Goal: Find specific page/section: Locate a particular part of the current website

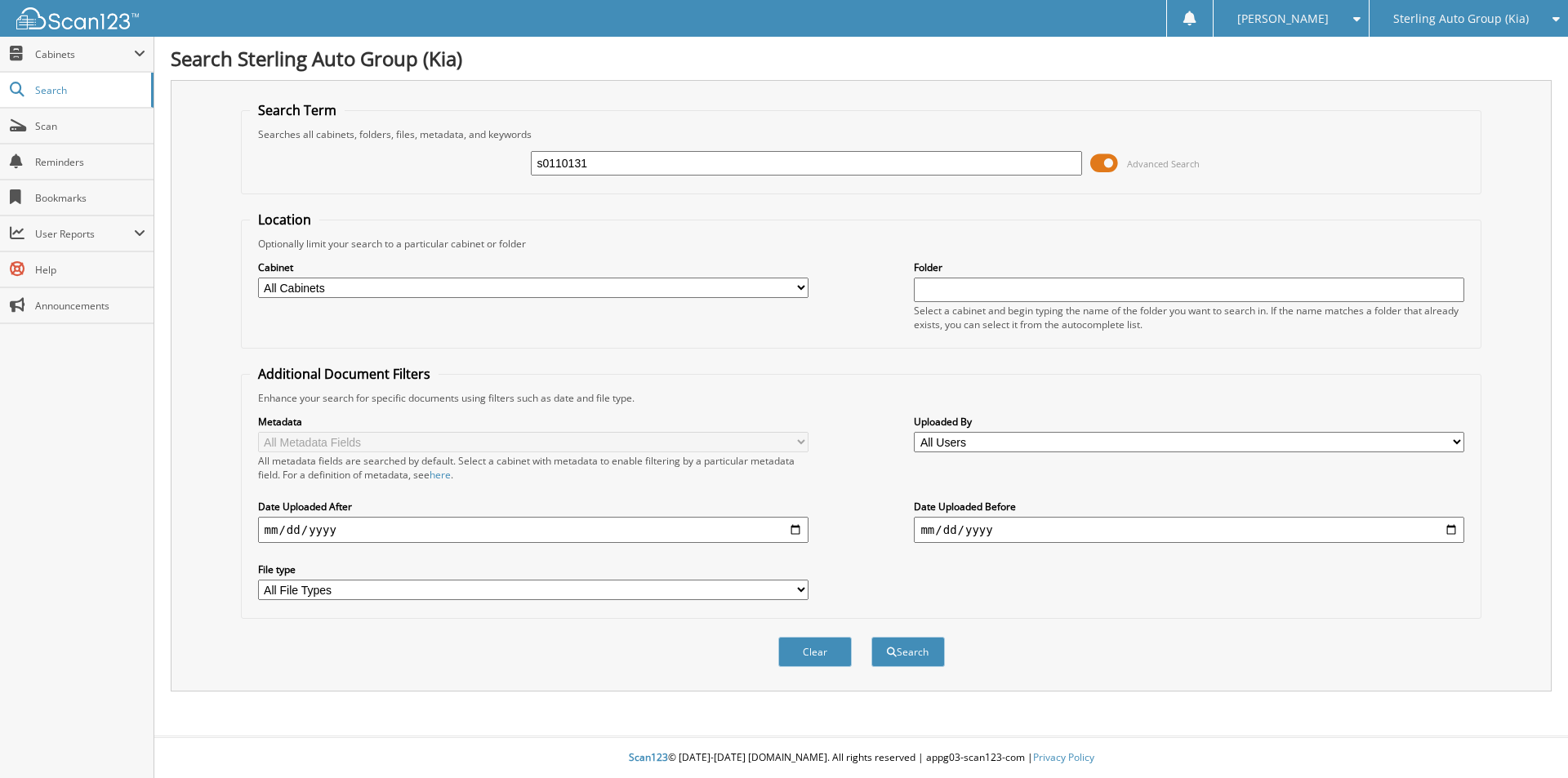
type input "s0110131"
click at [872, 637] on button "Search" at bounding box center [908, 652] width 74 height 31
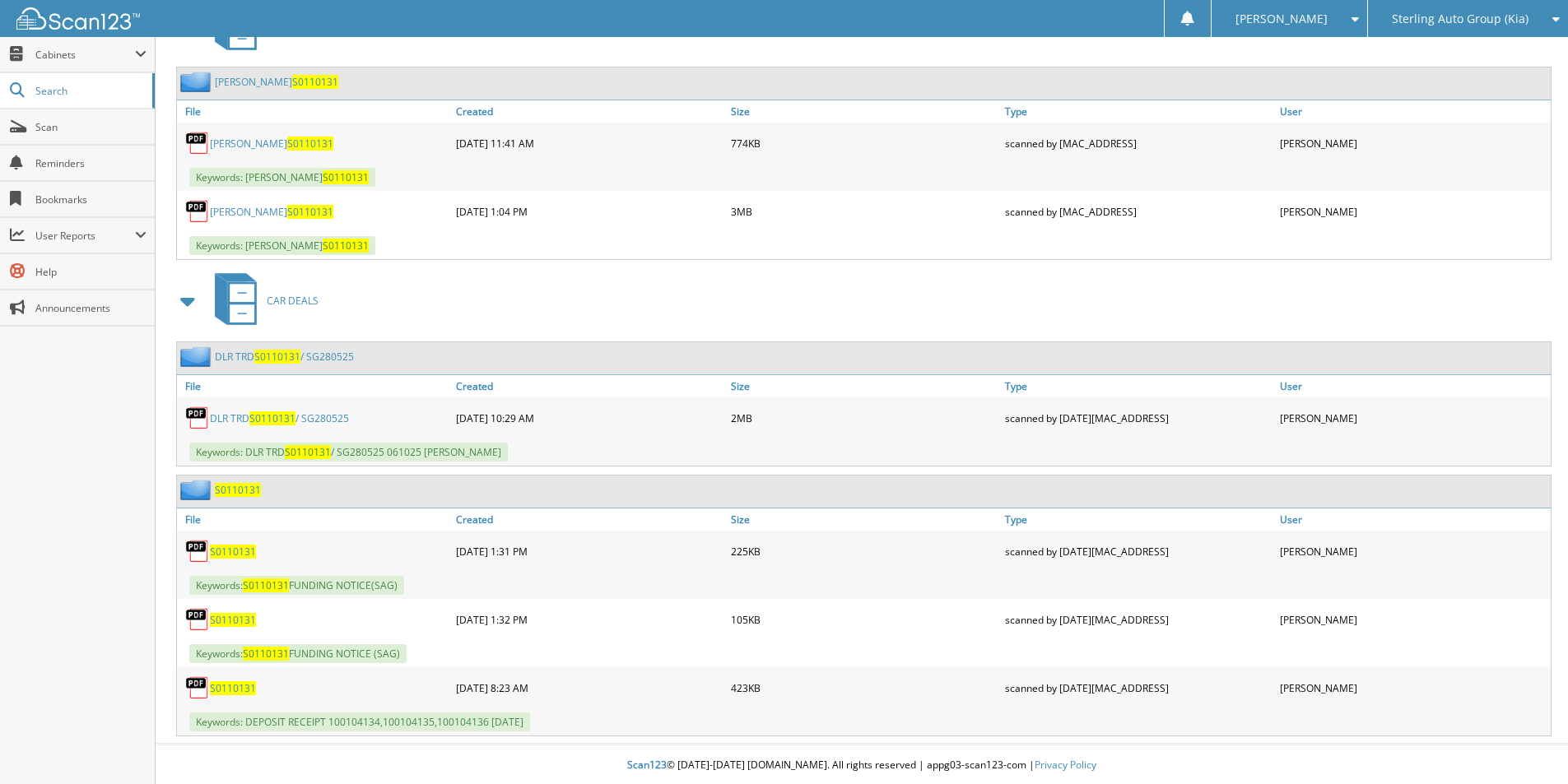
scroll to position [772, 0]
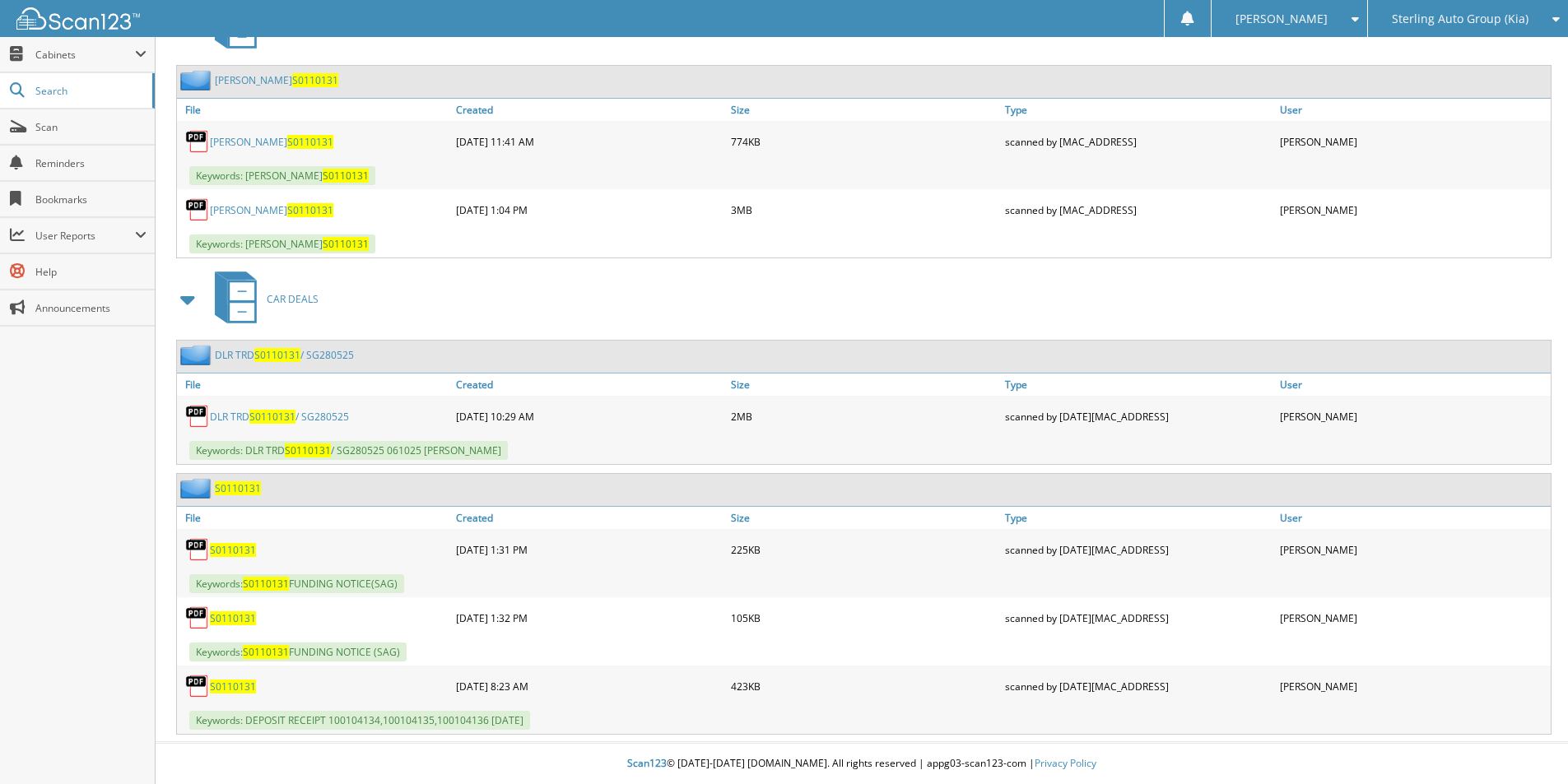
click at [259, 416] on span "S0110131" at bounding box center [272, 417] width 46 height 14
click at [590, 722] on div "Keywords: DEPOSIT RECEIPT 100104134,100104135,100104136 8/31/25" at bounding box center [864, 719] width 1374 height 27
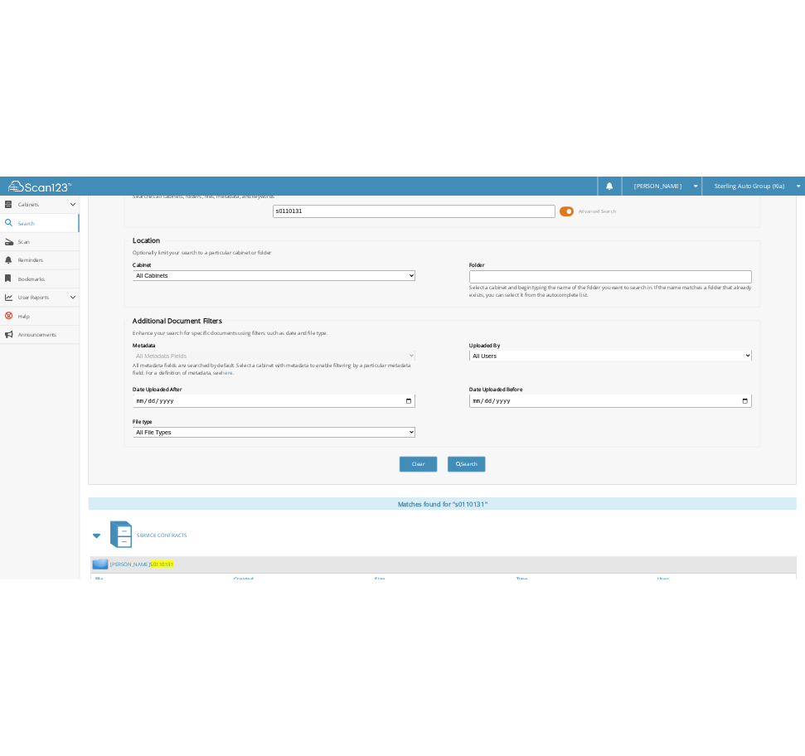
scroll to position [0, 0]
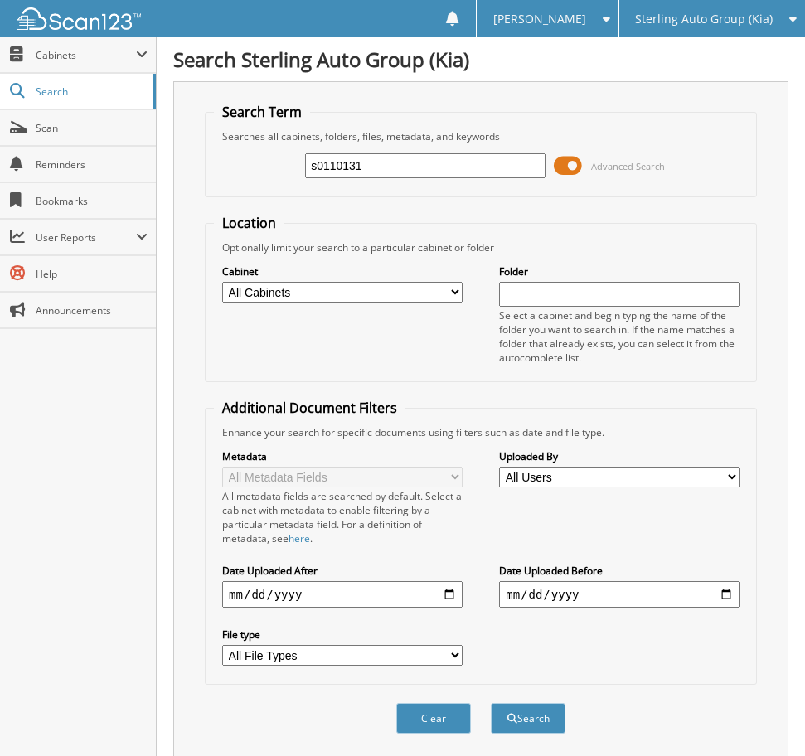
drag, startPoint x: 422, startPoint y: 177, endPoint x: 262, endPoint y: 189, distance: 160.4
click at [262, 189] on fieldset "Search Term Searches all cabinets, folders, files, metadata, and keywords s0110…" at bounding box center [481, 150] width 552 height 95
type input "sf125757"
click at [491, 703] on button "Search" at bounding box center [528, 718] width 75 height 31
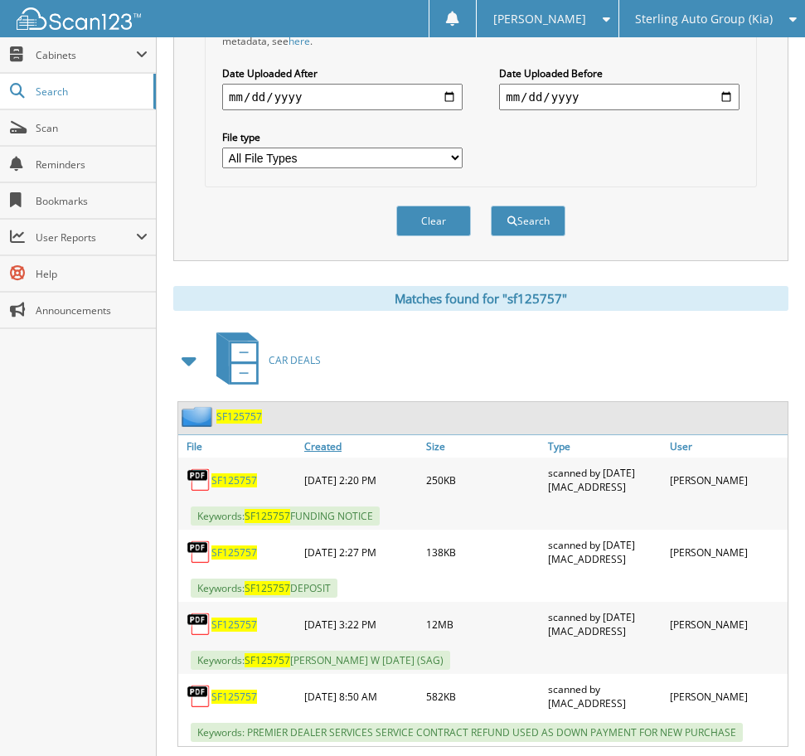
scroll to position [580, 0]
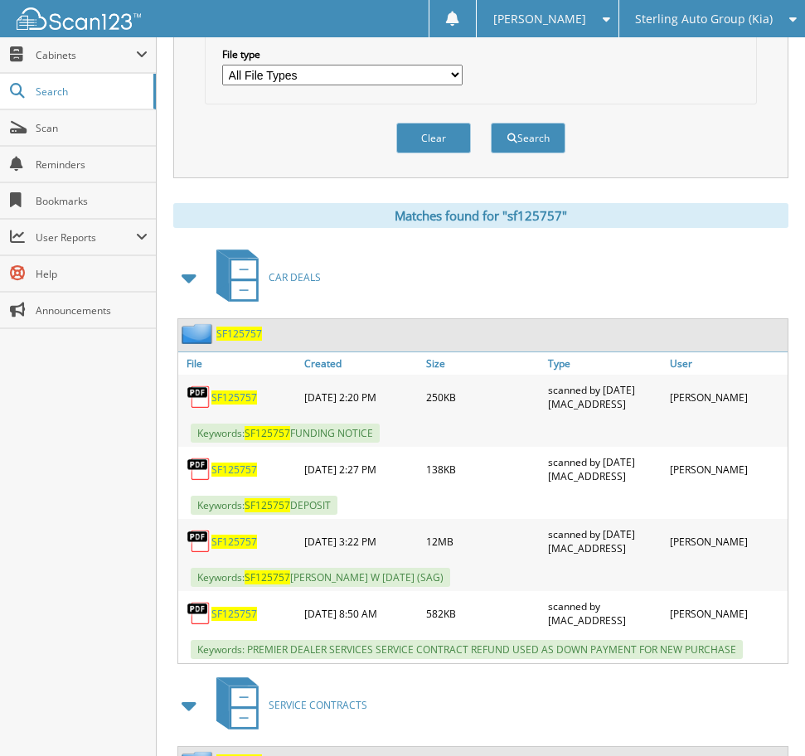
click at [218, 613] on span "SF125757" at bounding box center [234, 614] width 46 height 14
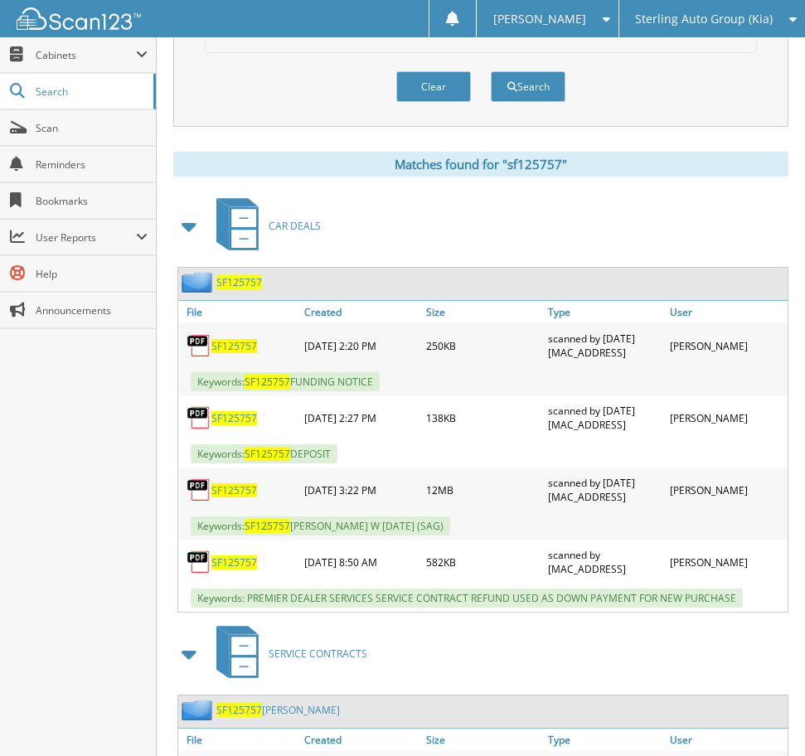
scroll to position [750, 0]
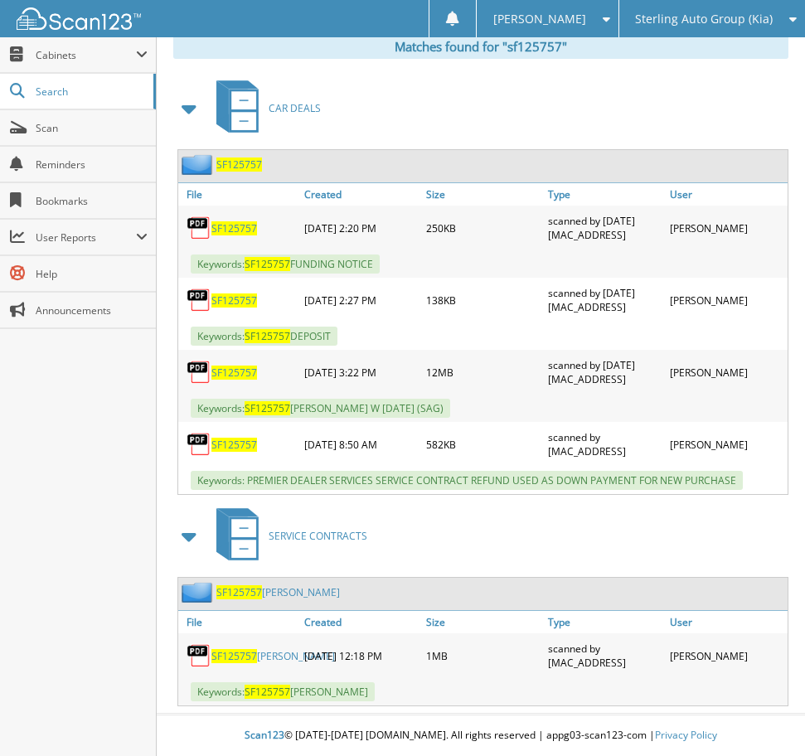
click at [235, 373] on span "SF125757" at bounding box center [234, 373] width 46 height 14
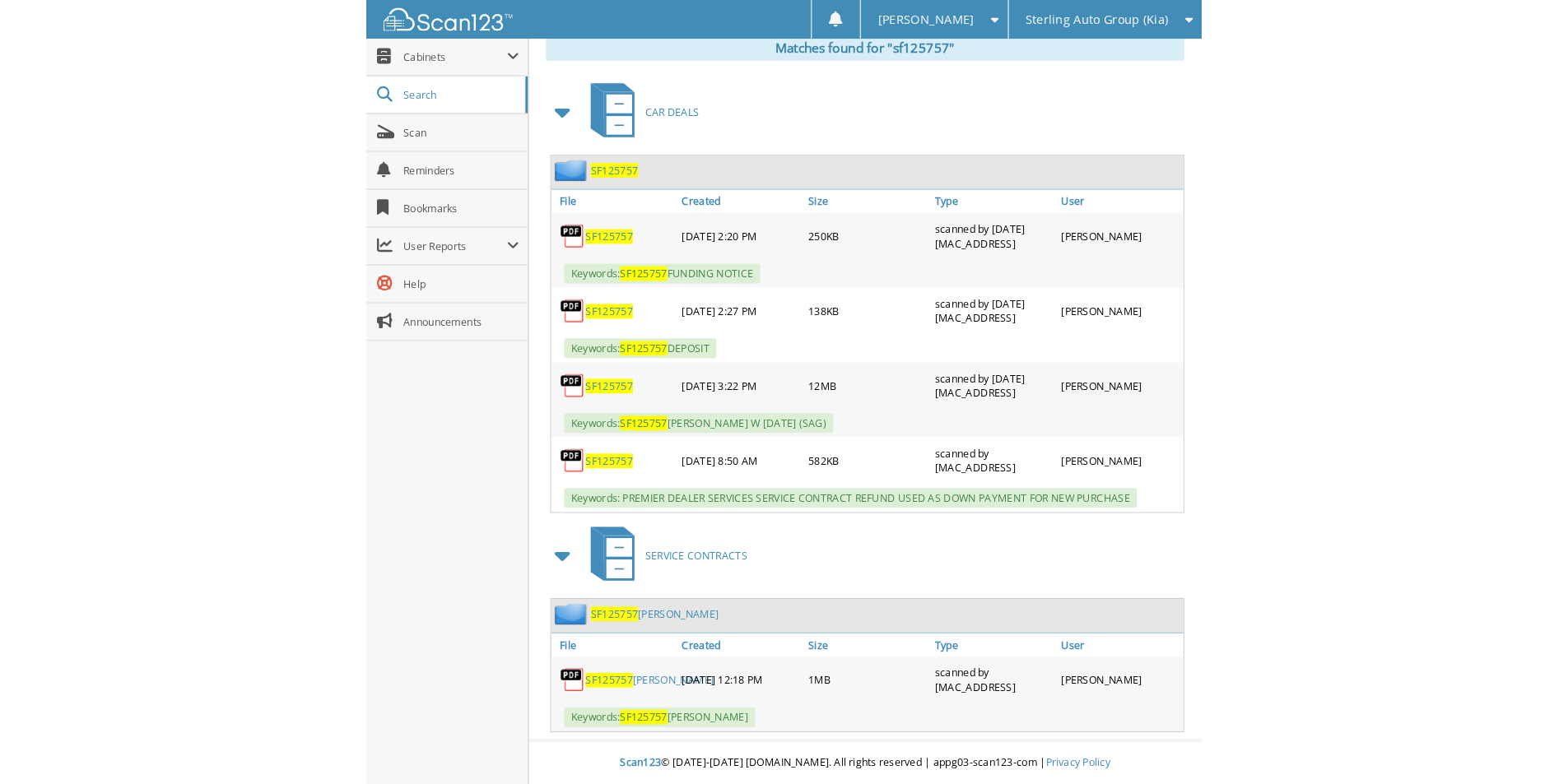
scroll to position [638, 0]
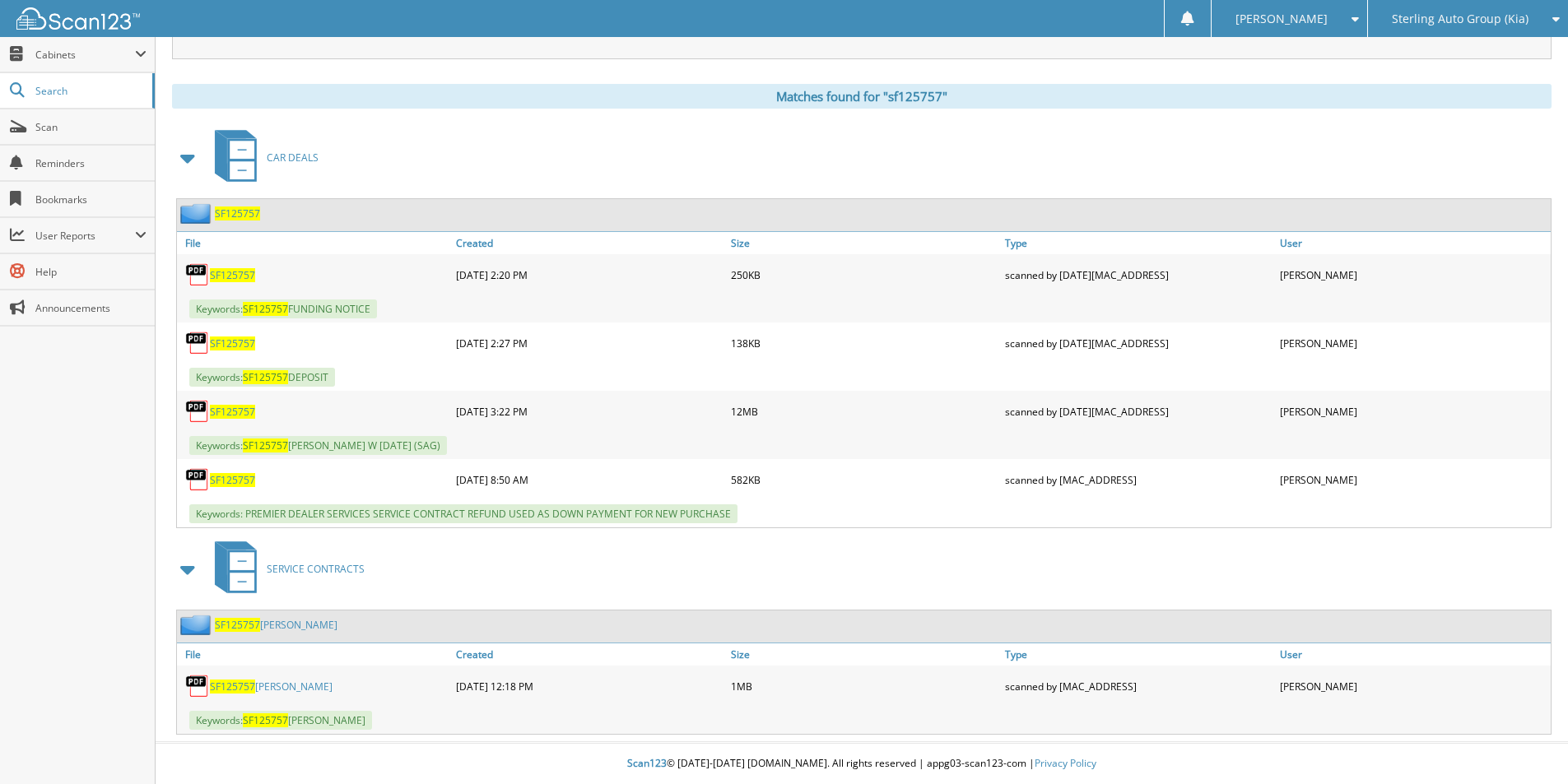
click at [243, 482] on span "SF125757" at bounding box center [232, 480] width 46 height 14
